Goal: Use online tool/utility: Utilize a website feature to perform a specific function

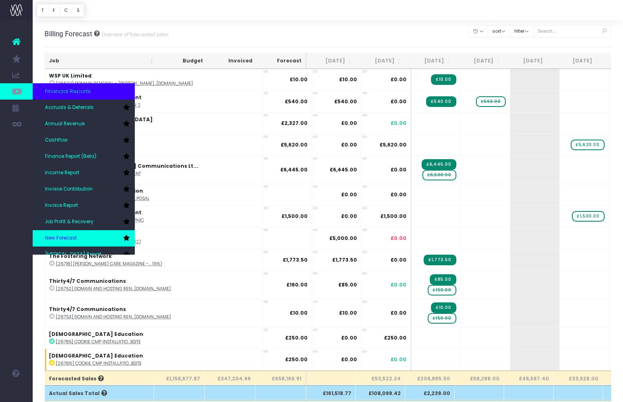
click at [71, 237] on span "New Forecast" at bounding box center [61, 238] width 32 height 7
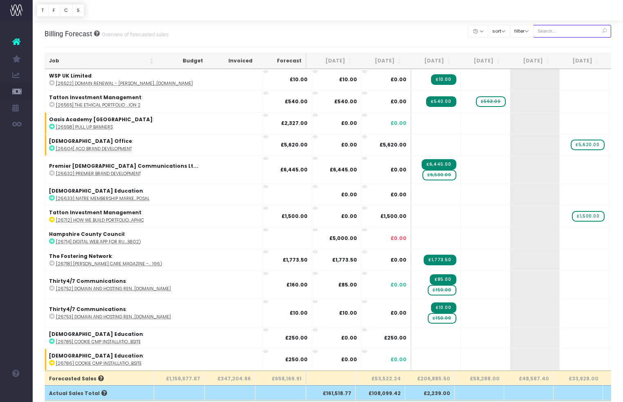
click at [569, 34] on input "text" at bounding box center [572, 31] width 78 height 13
paste input "29112"
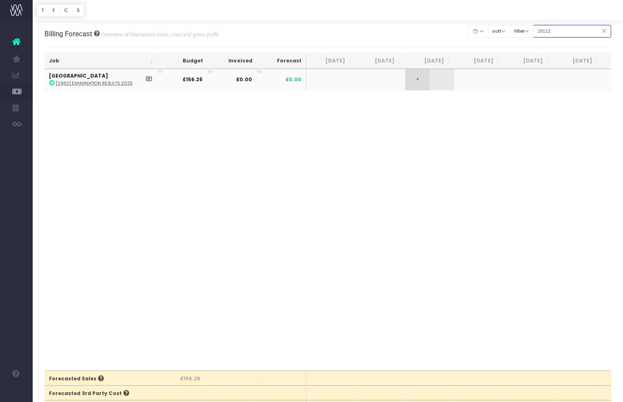
type input "29112"
click at [424, 83] on span "+" at bounding box center [417, 79] width 25 height 21
click at [411, 112] on body "Oh my... this is bad. wayahead wasn't able to load this page. Please contact su…" at bounding box center [311, 201] width 623 height 402
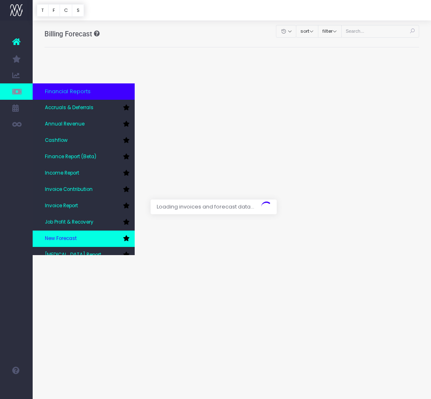
click at [69, 237] on span "New Forecast" at bounding box center [61, 238] width 32 height 7
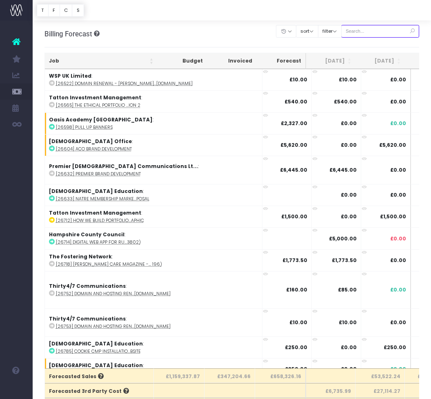
click at [372, 34] on input "text" at bounding box center [380, 31] width 78 height 13
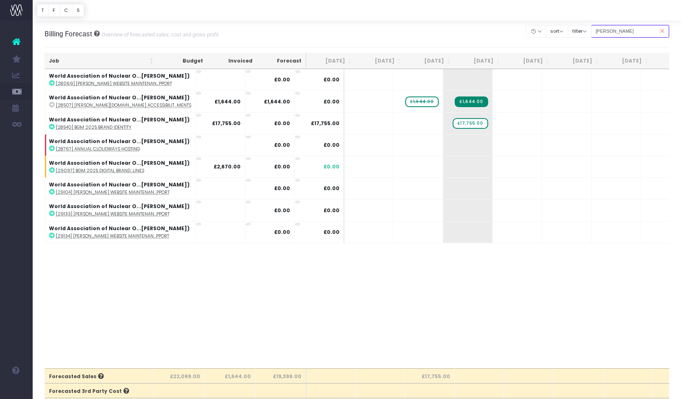
type input "wano"
click at [431, 213] on span "+" at bounding box center [505, 209] width 25 height 21
